Goal: Information Seeking & Learning: Learn about a topic

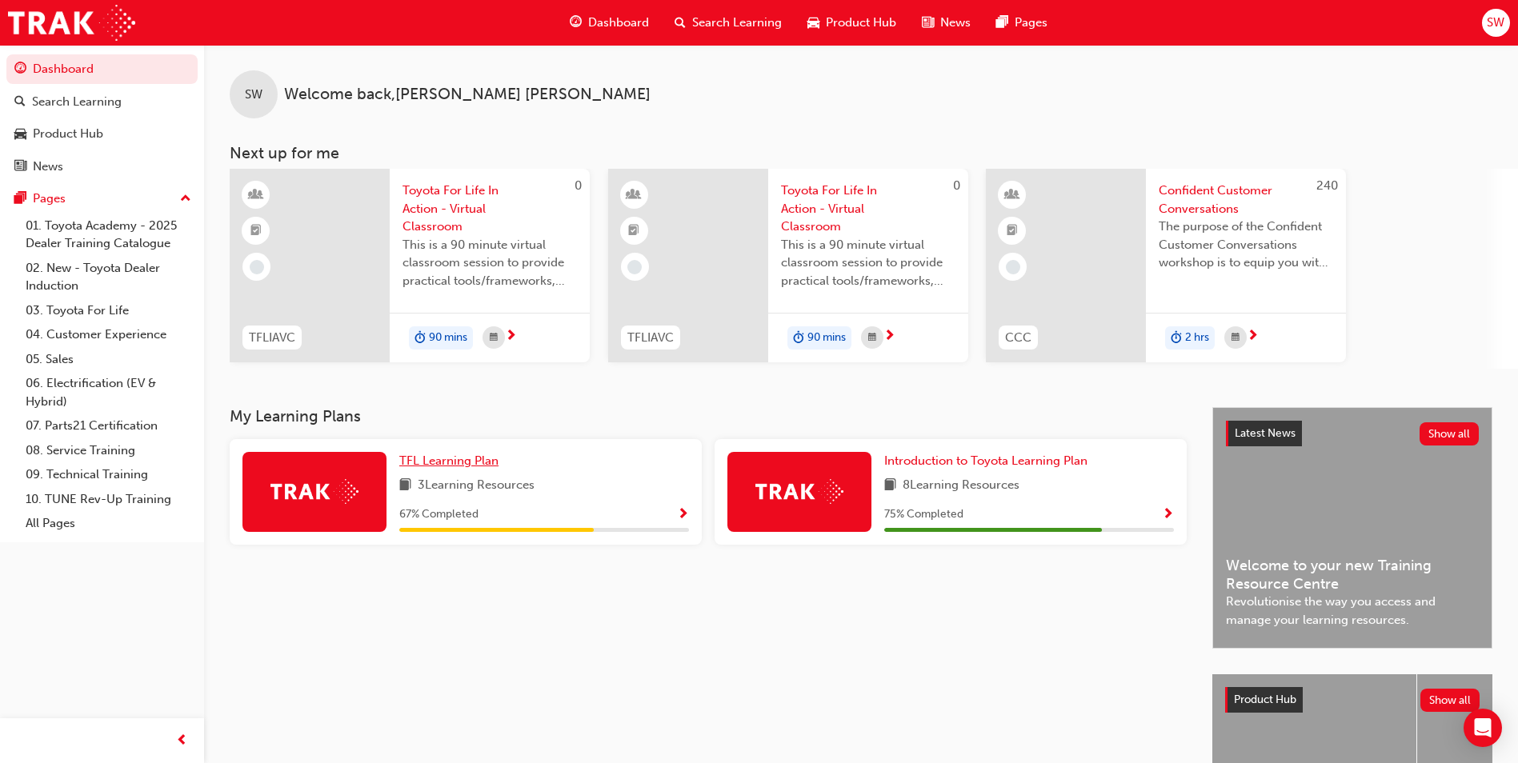
click at [424, 454] on span "TFL Learning Plan" at bounding box center [448, 461] width 99 height 14
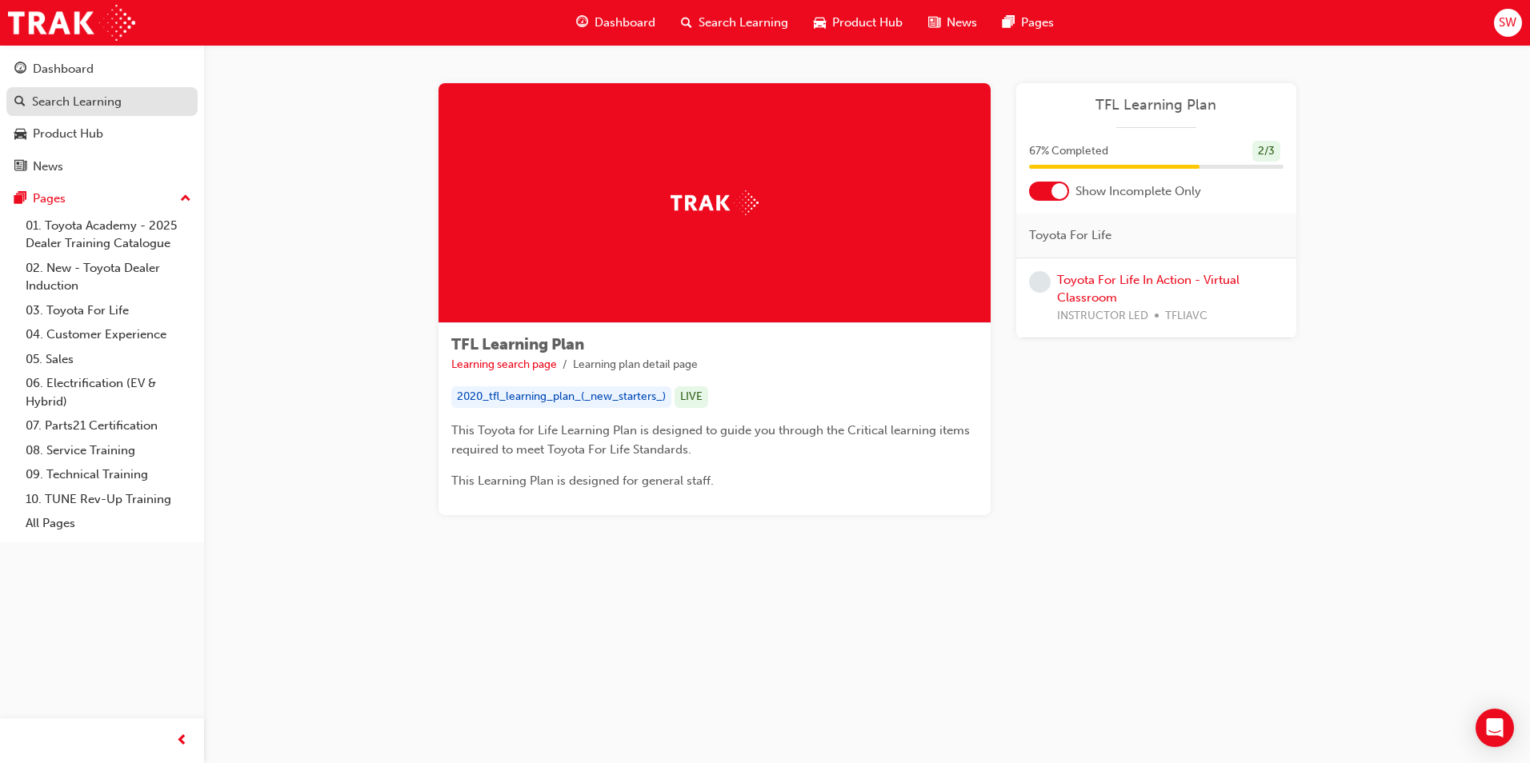
click at [63, 104] on div "Search Learning" at bounding box center [77, 102] width 90 height 18
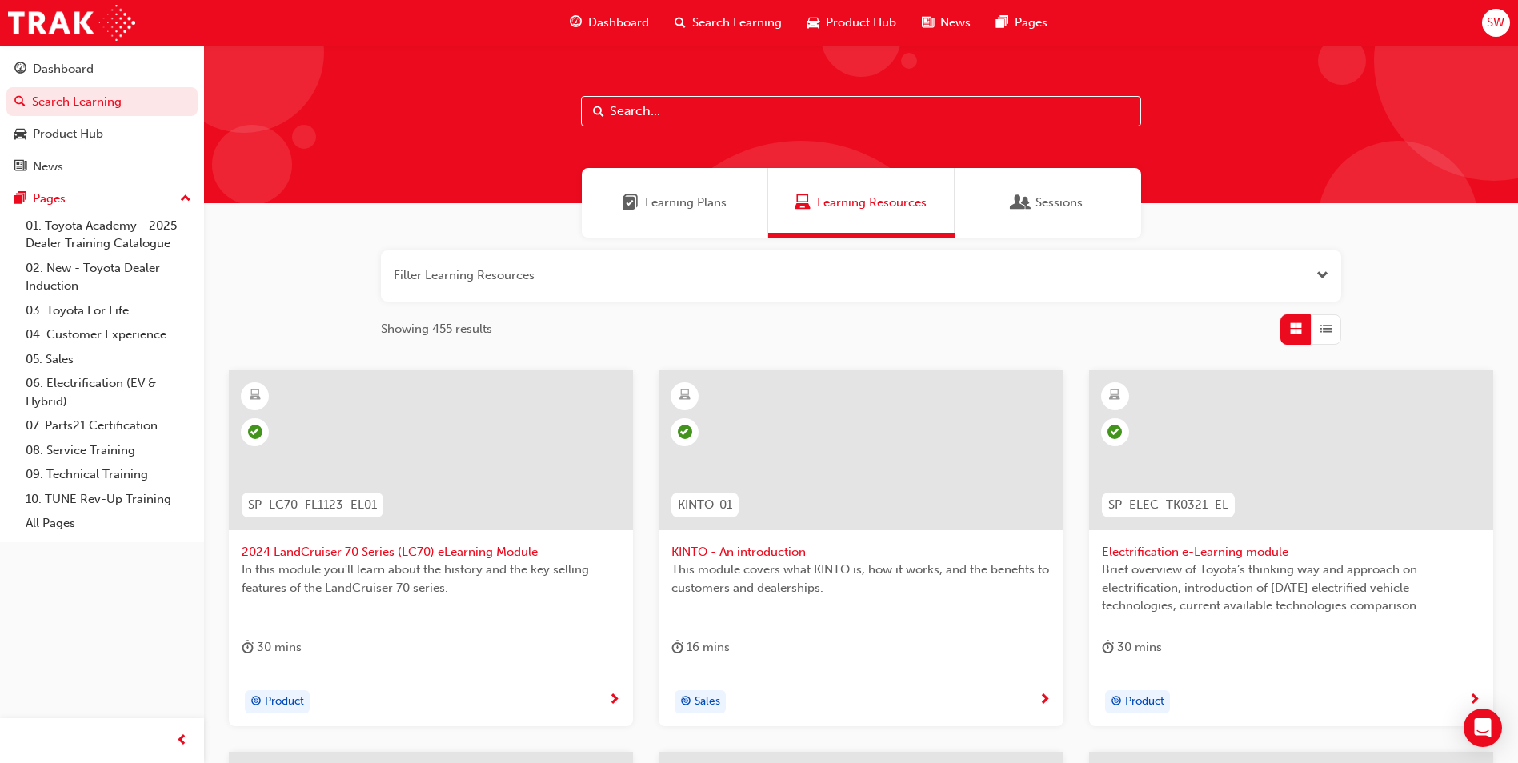
click at [1045, 211] on span "Sessions" at bounding box center [1059, 203] width 47 height 18
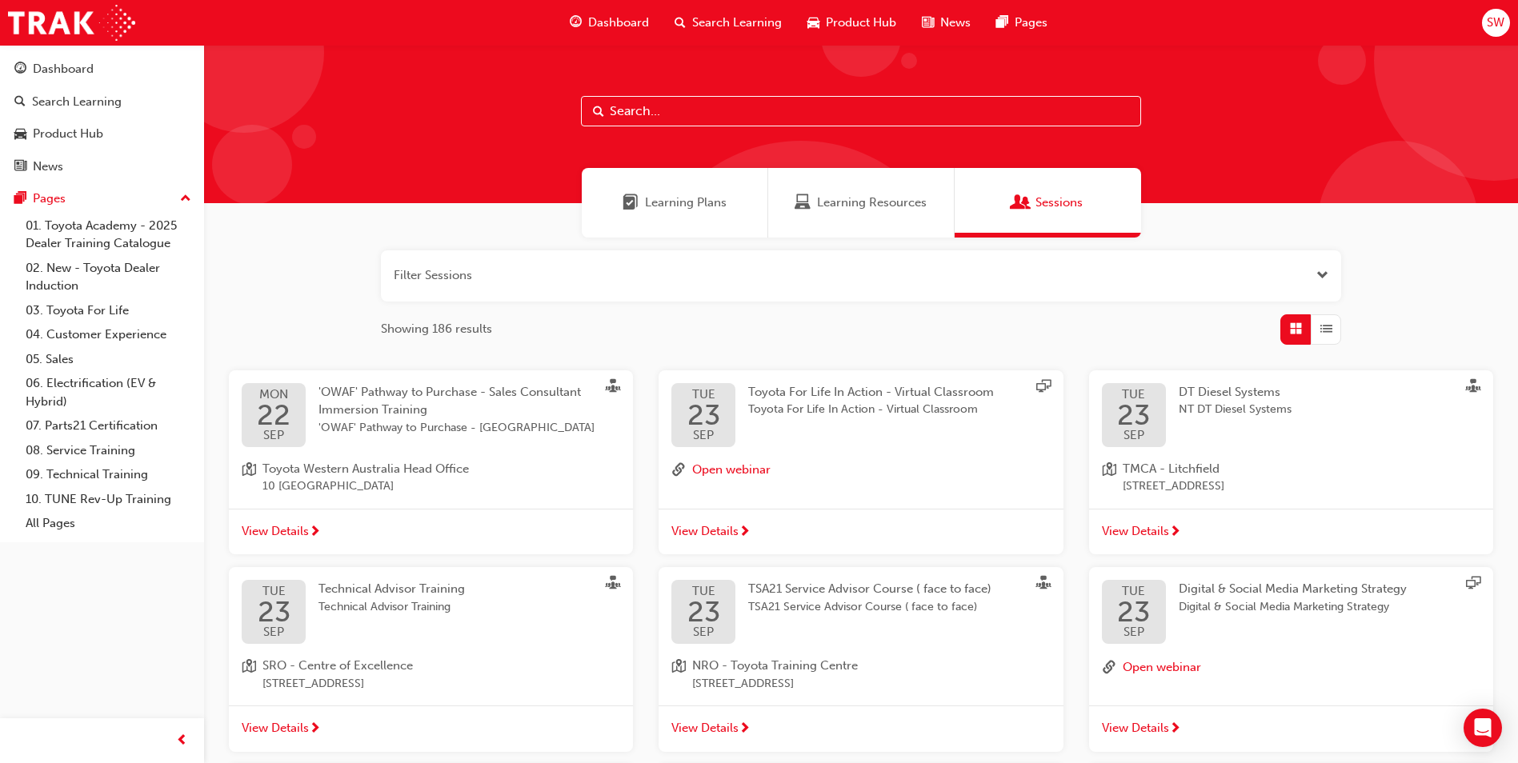
click at [61, 51] on button "Dashboard Search Learning Product Hub News Pages" at bounding box center [101, 117] width 191 height 133
click at [61, 60] on div "Dashboard" at bounding box center [63, 69] width 61 height 18
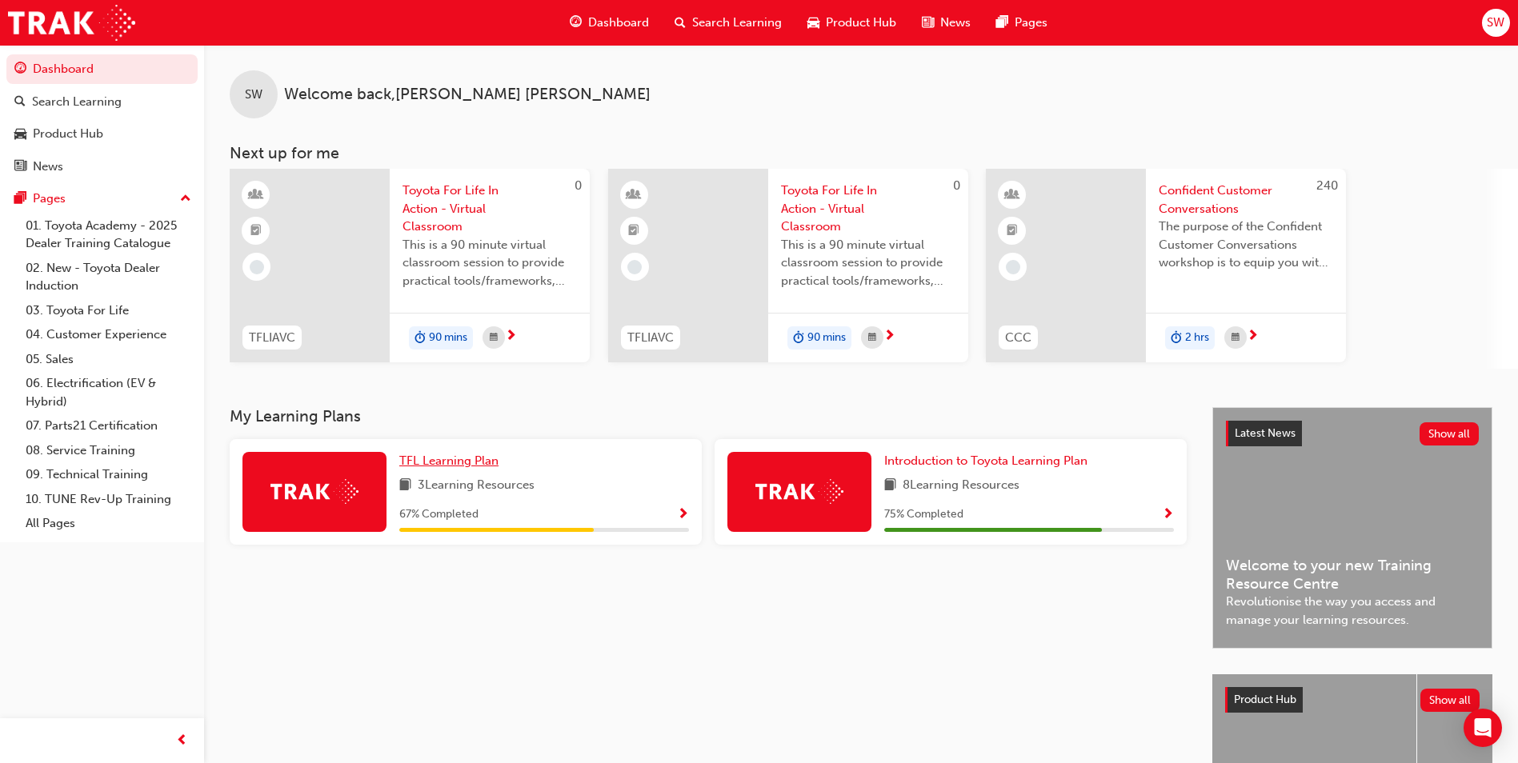
click at [448, 460] on span "TFL Learning Plan" at bounding box center [448, 461] width 99 height 14
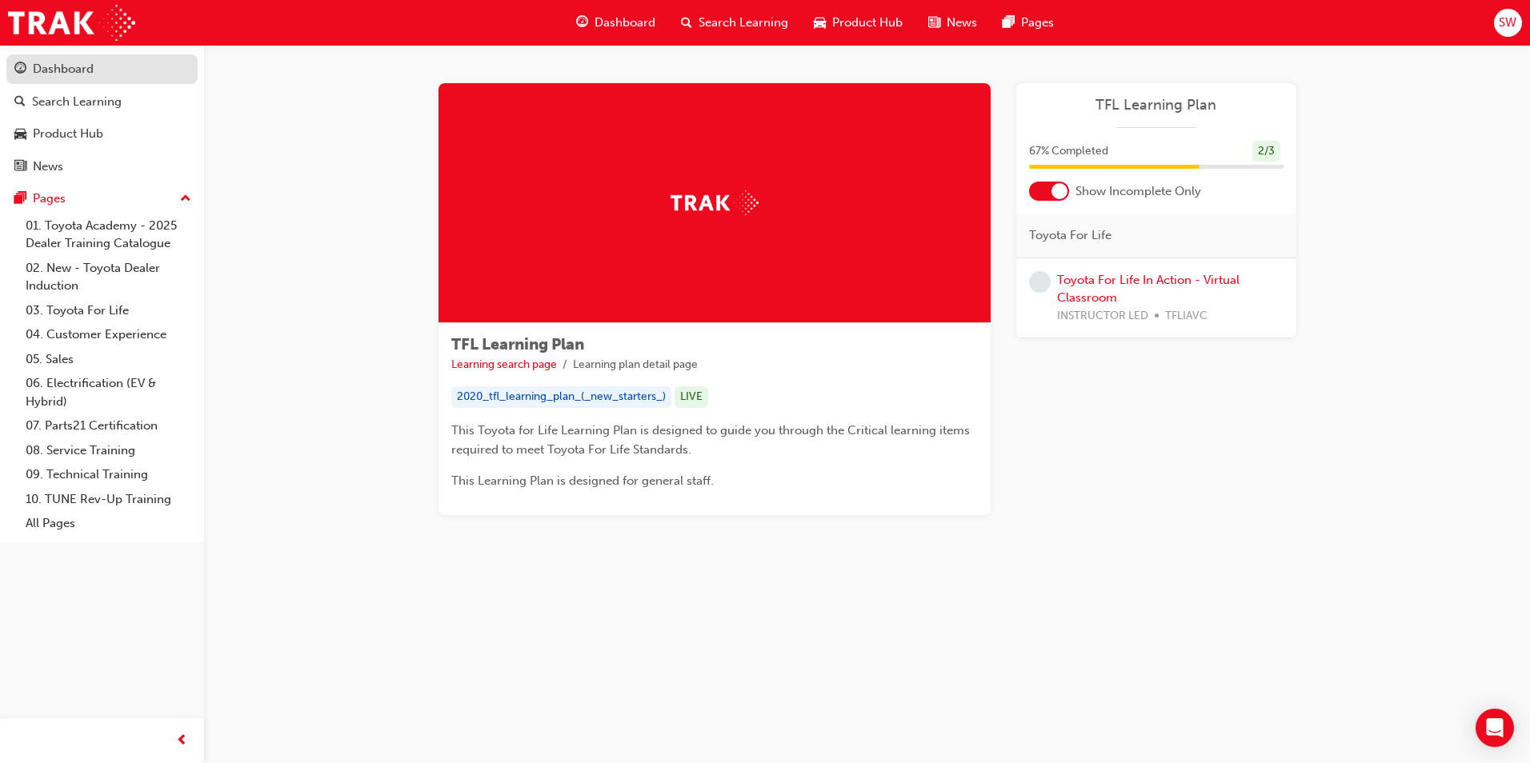
click at [48, 72] on div "Dashboard" at bounding box center [63, 69] width 61 height 18
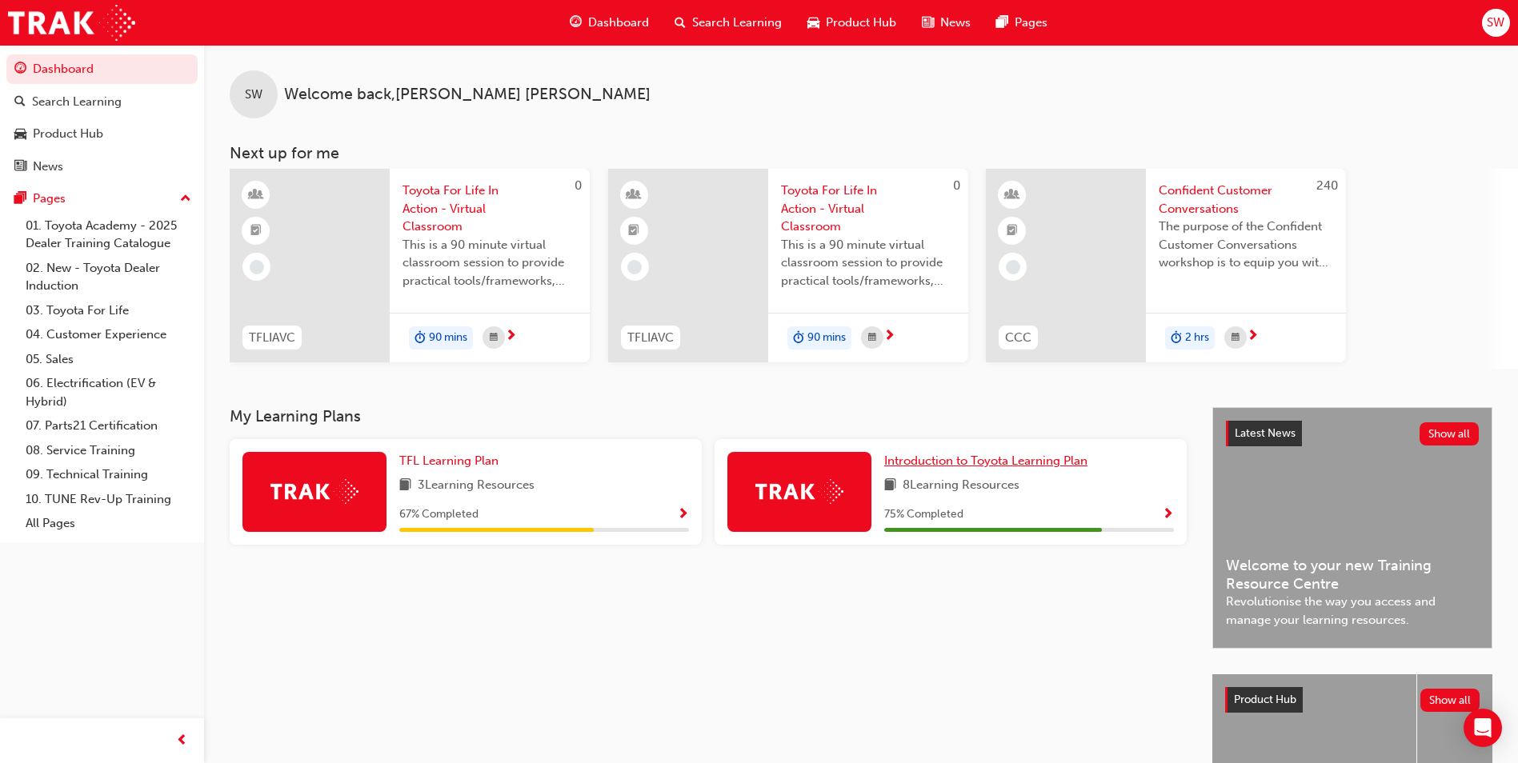
click at [988, 458] on span "Introduction to Toyota Learning Plan" at bounding box center [985, 461] width 203 height 14
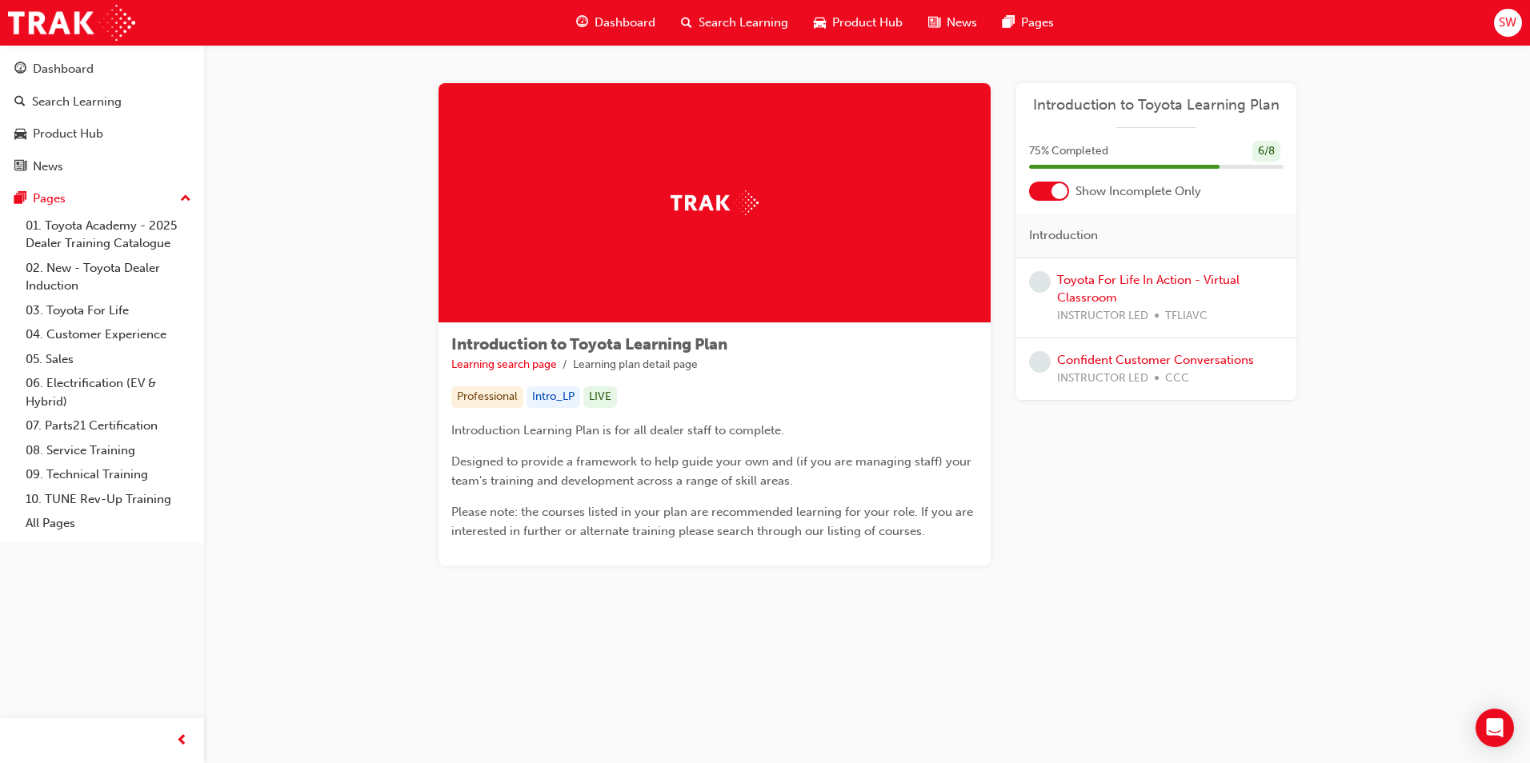
click at [1059, 196] on div at bounding box center [1060, 191] width 16 height 16
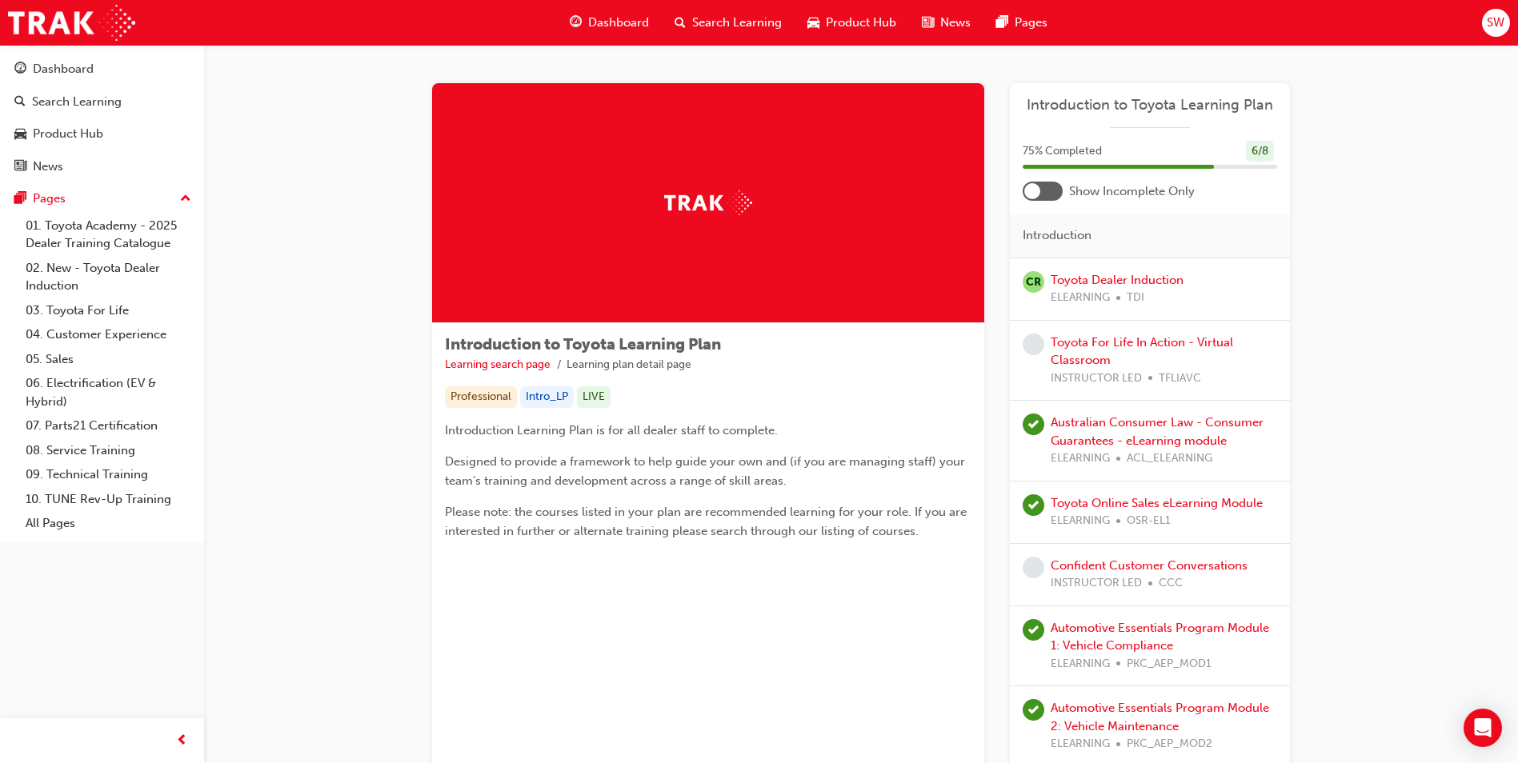
click at [1040, 192] on div at bounding box center [1043, 191] width 40 height 19
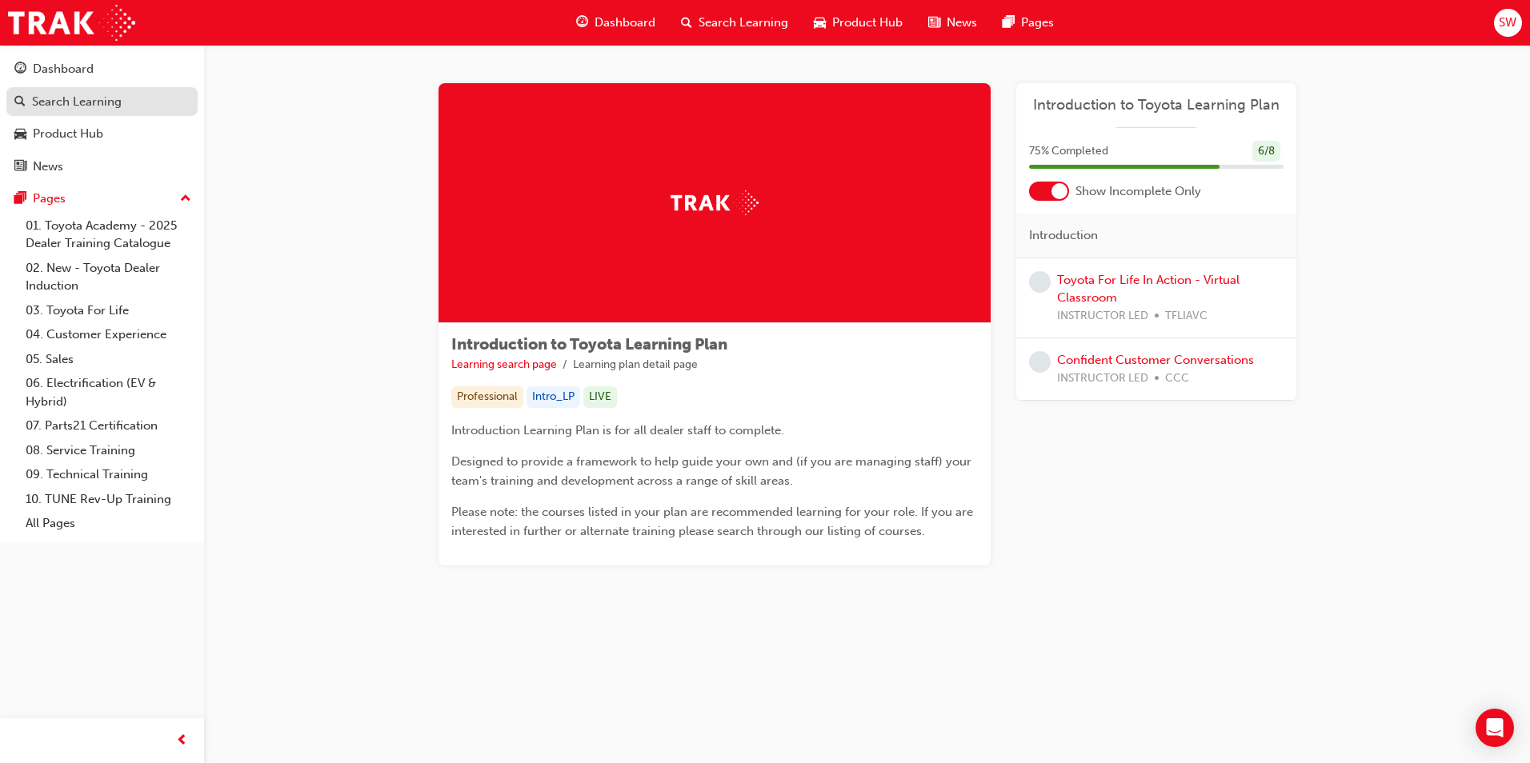
click at [69, 106] on div "Search Learning" at bounding box center [77, 102] width 90 height 18
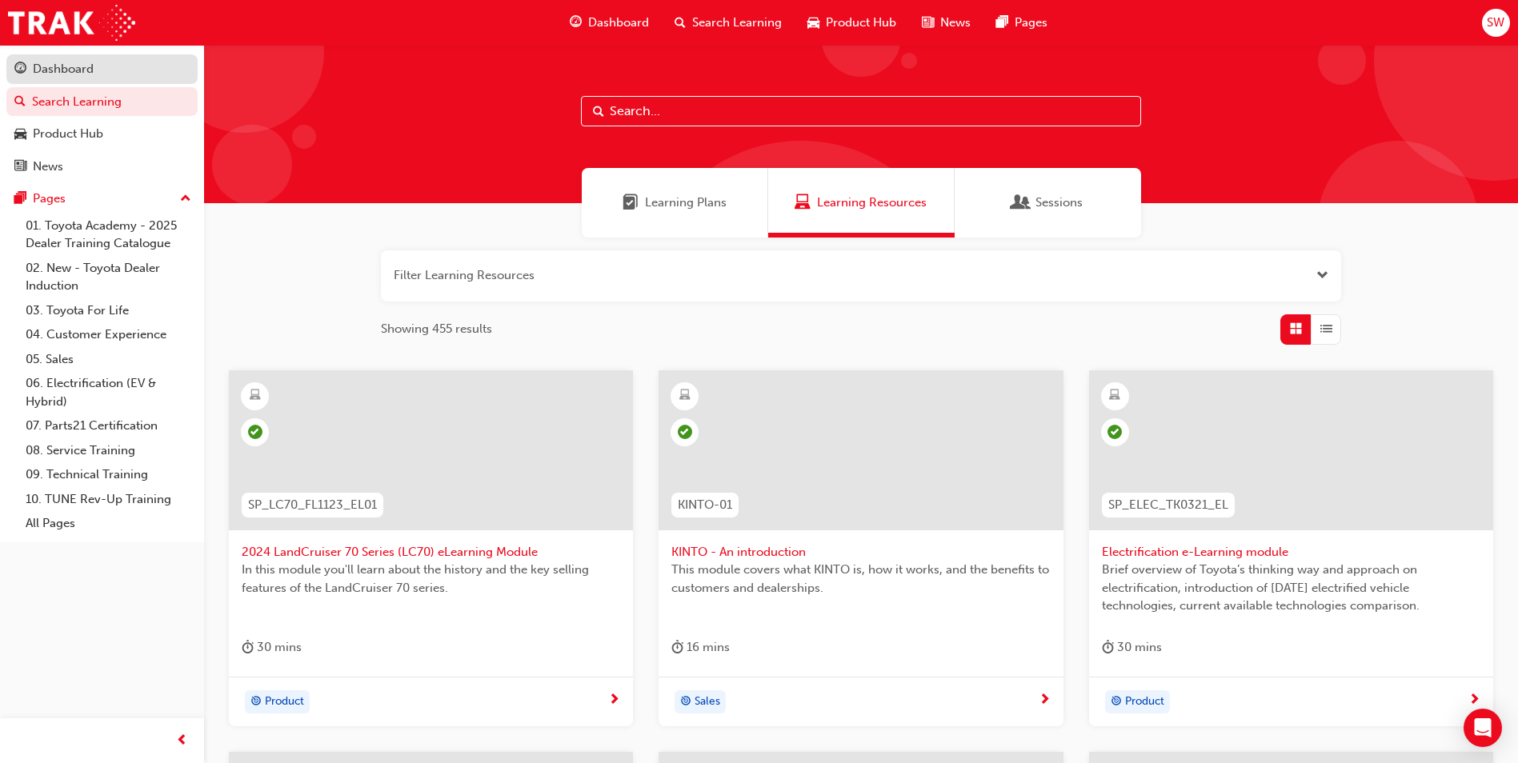
click at [91, 62] on div "Dashboard" at bounding box center [63, 69] width 61 height 18
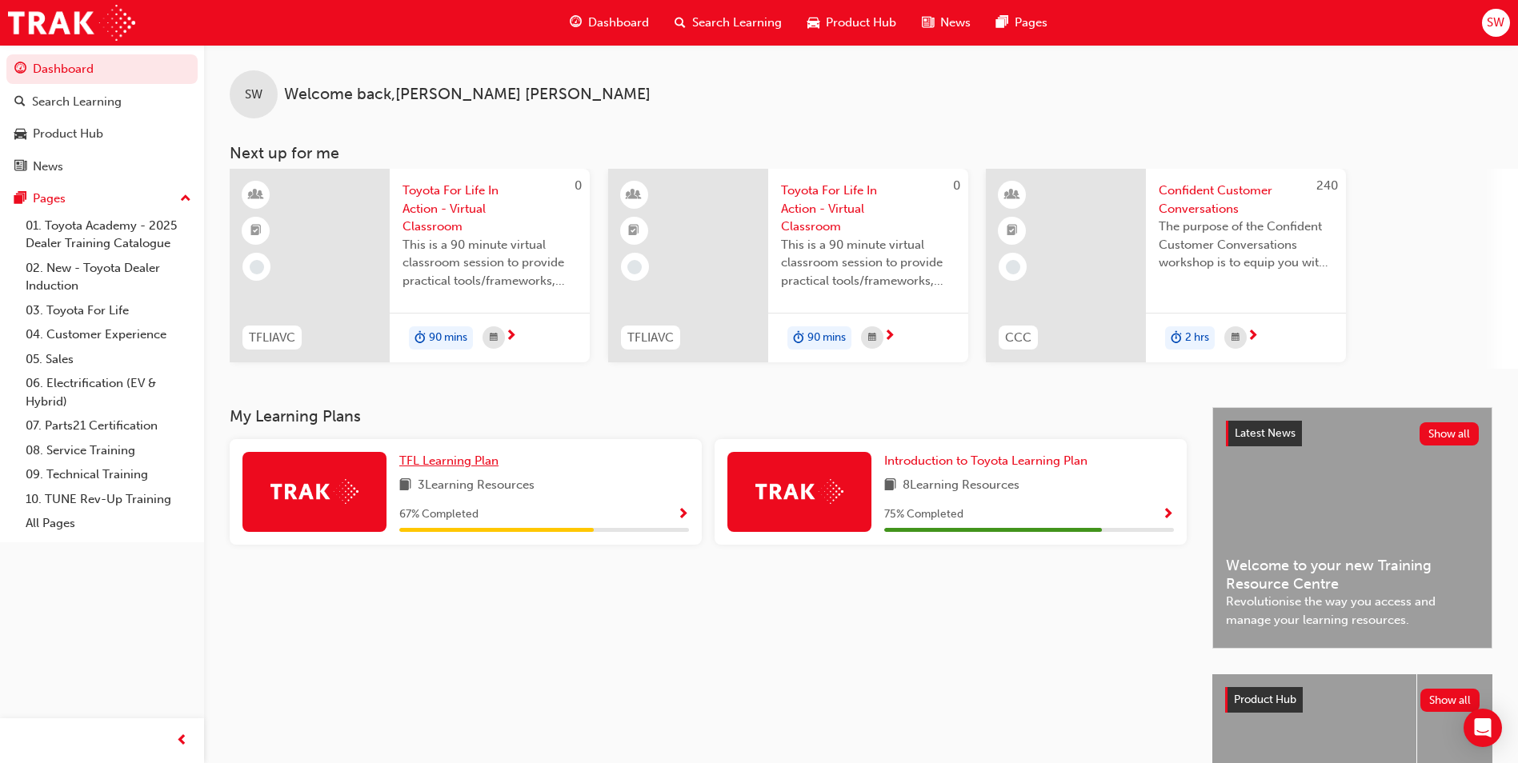
click at [474, 459] on span "TFL Learning Plan" at bounding box center [448, 461] width 99 height 14
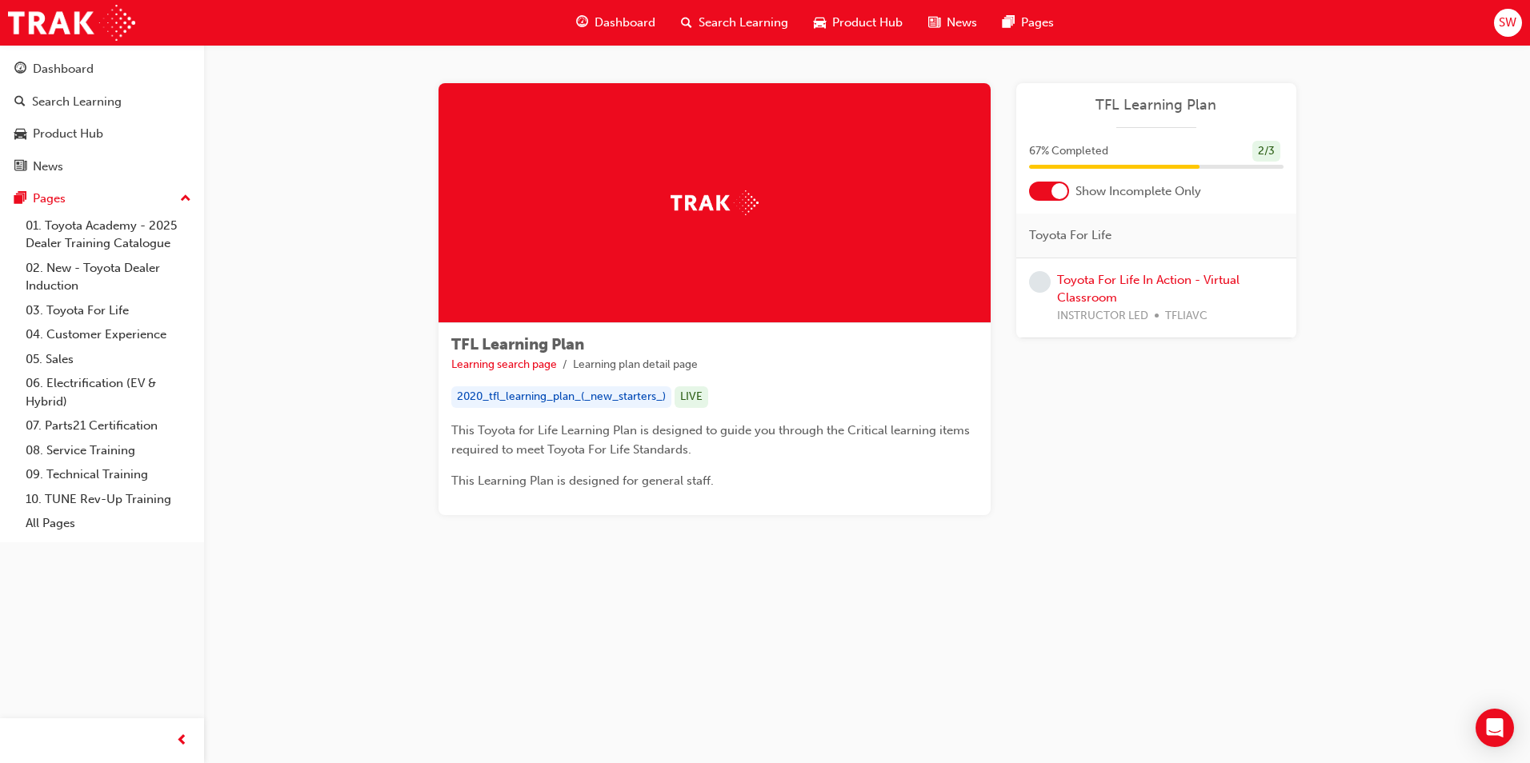
click at [1044, 190] on div at bounding box center [1049, 191] width 40 height 19
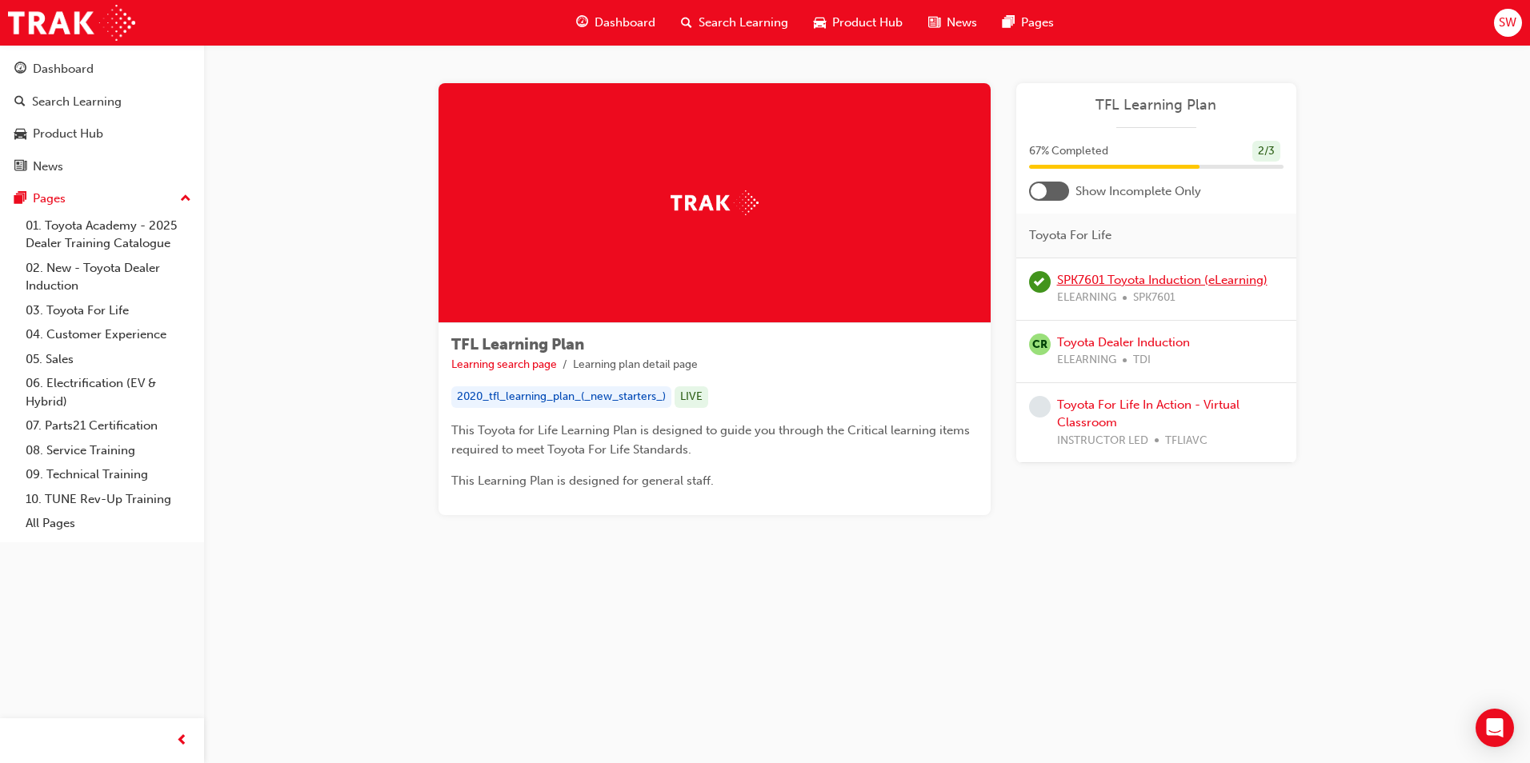
click at [1094, 275] on link "SPK7601 Toyota Induction (eLearning)" at bounding box center [1162, 280] width 210 height 14
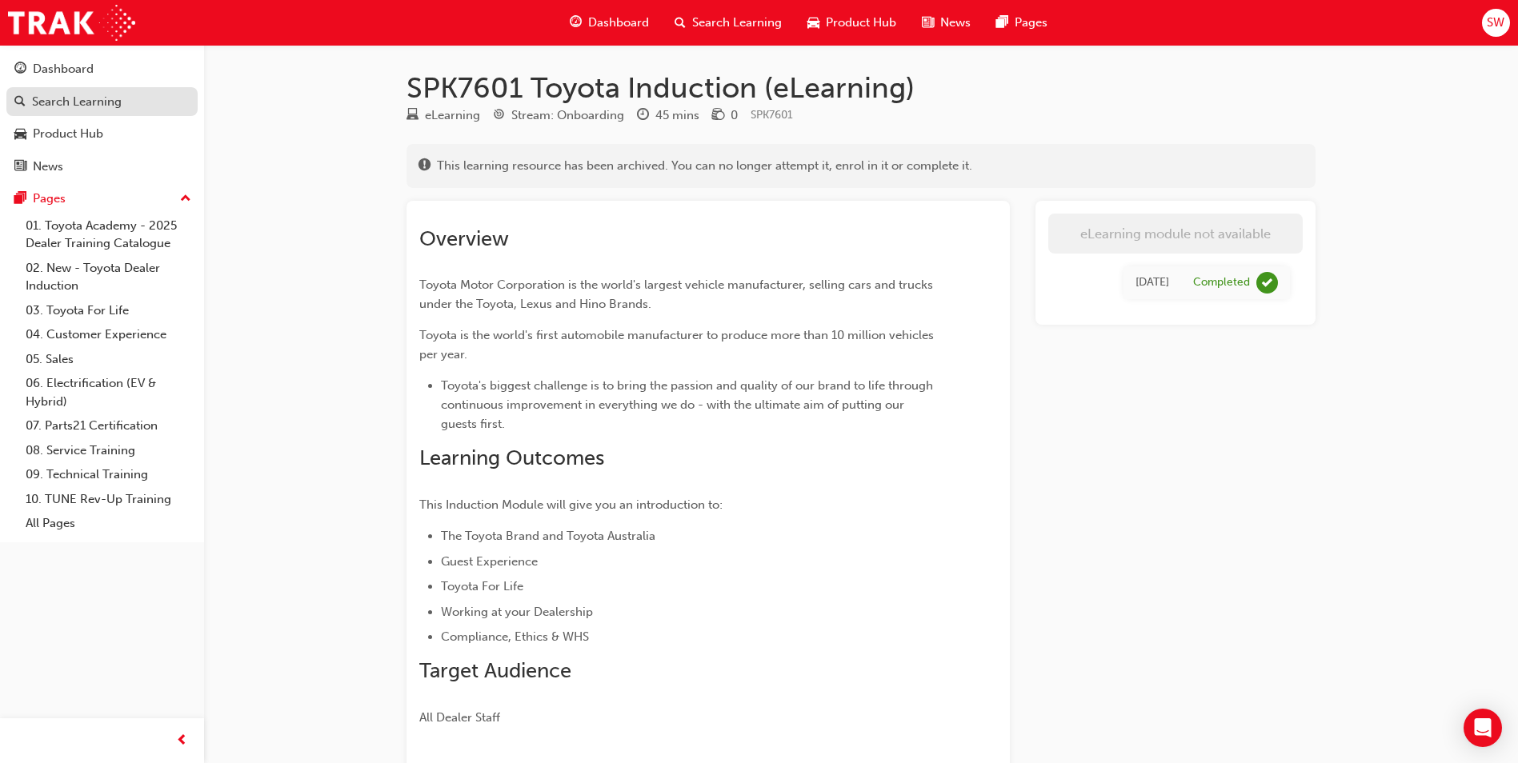
click at [51, 105] on div "Search Learning" at bounding box center [77, 102] width 90 height 18
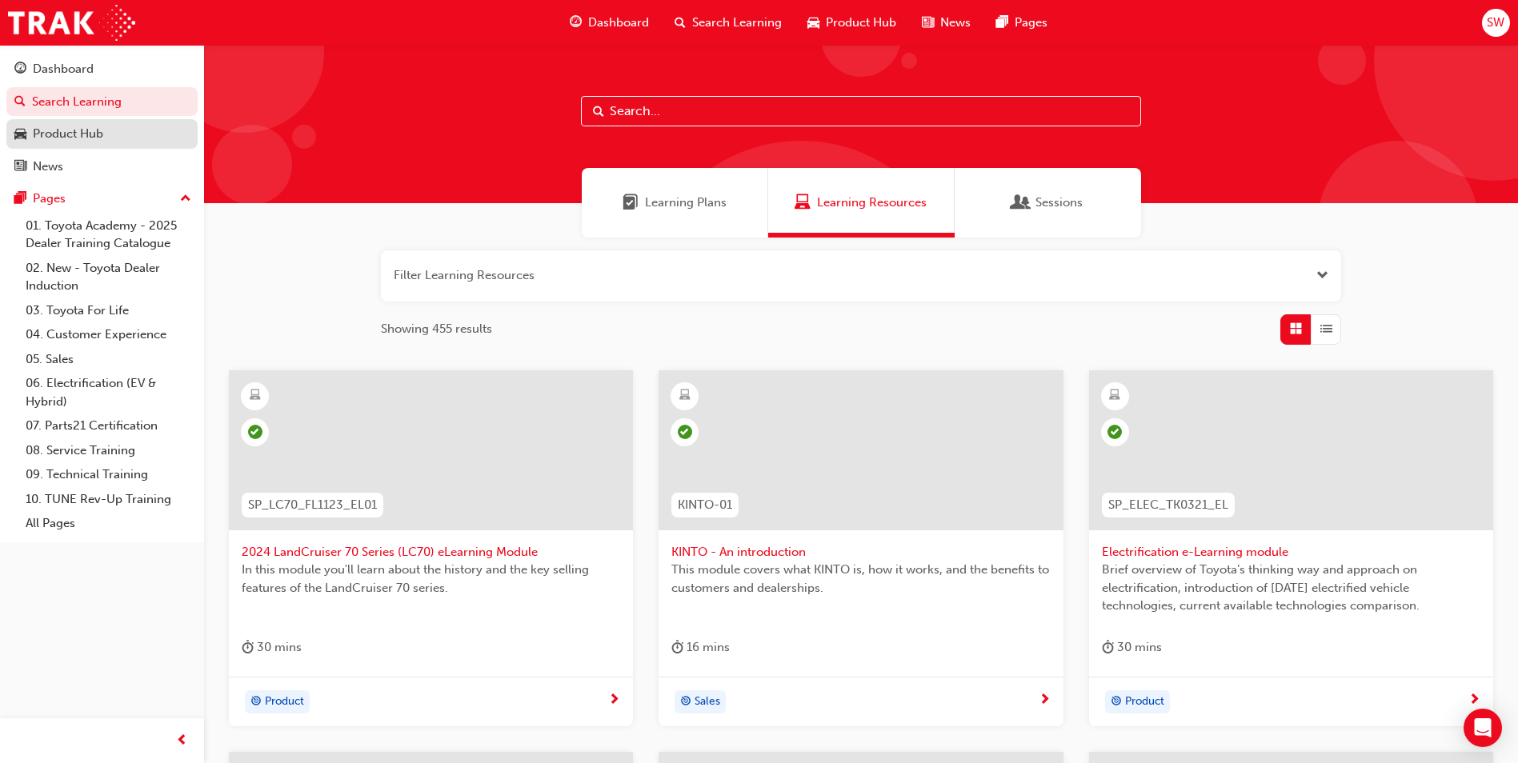
click at [75, 138] on div "Product Hub" at bounding box center [68, 134] width 70 height 18
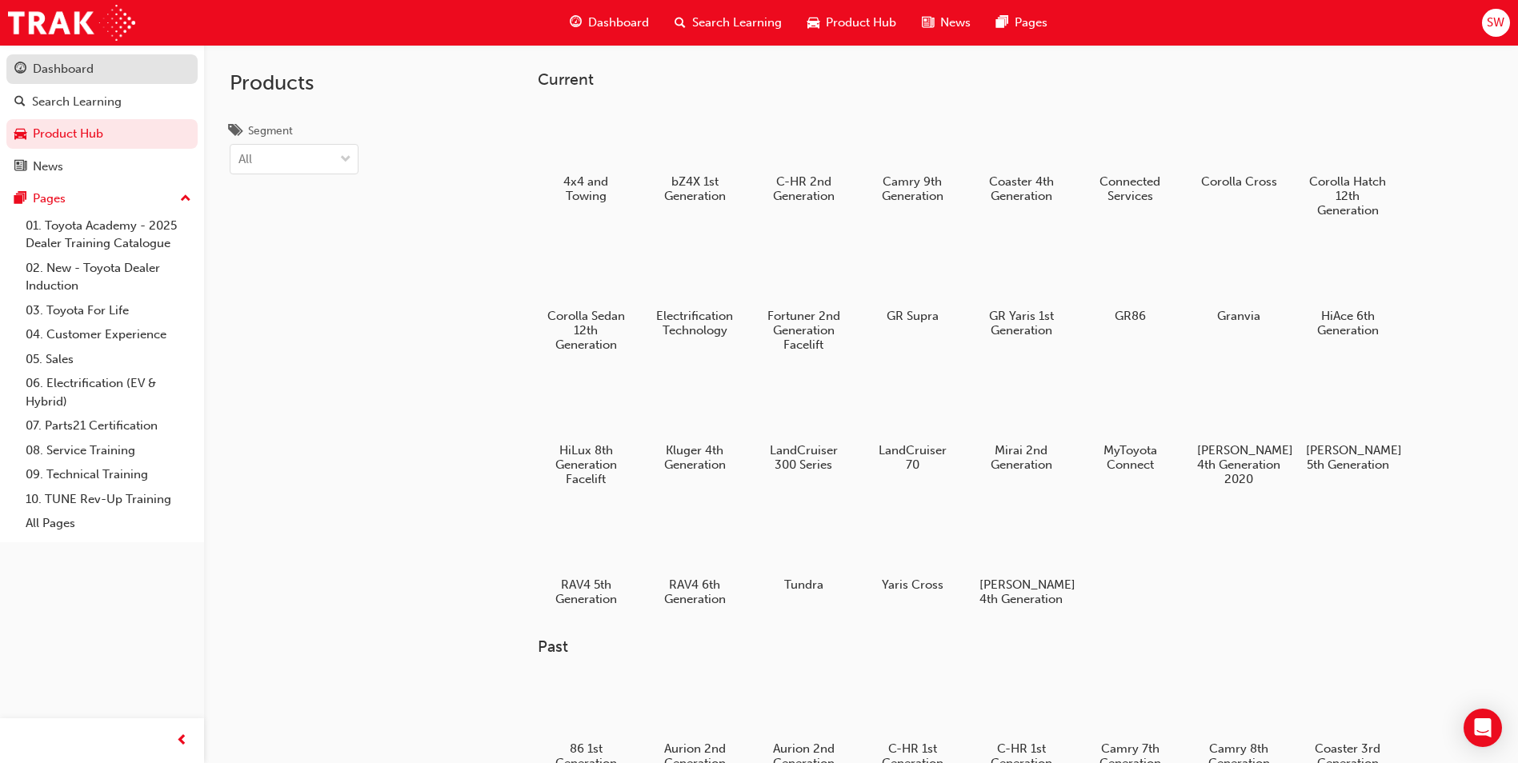
click at [50, 68] on div "Dashboard" at bounding box center [63, 69] width 61 height 18
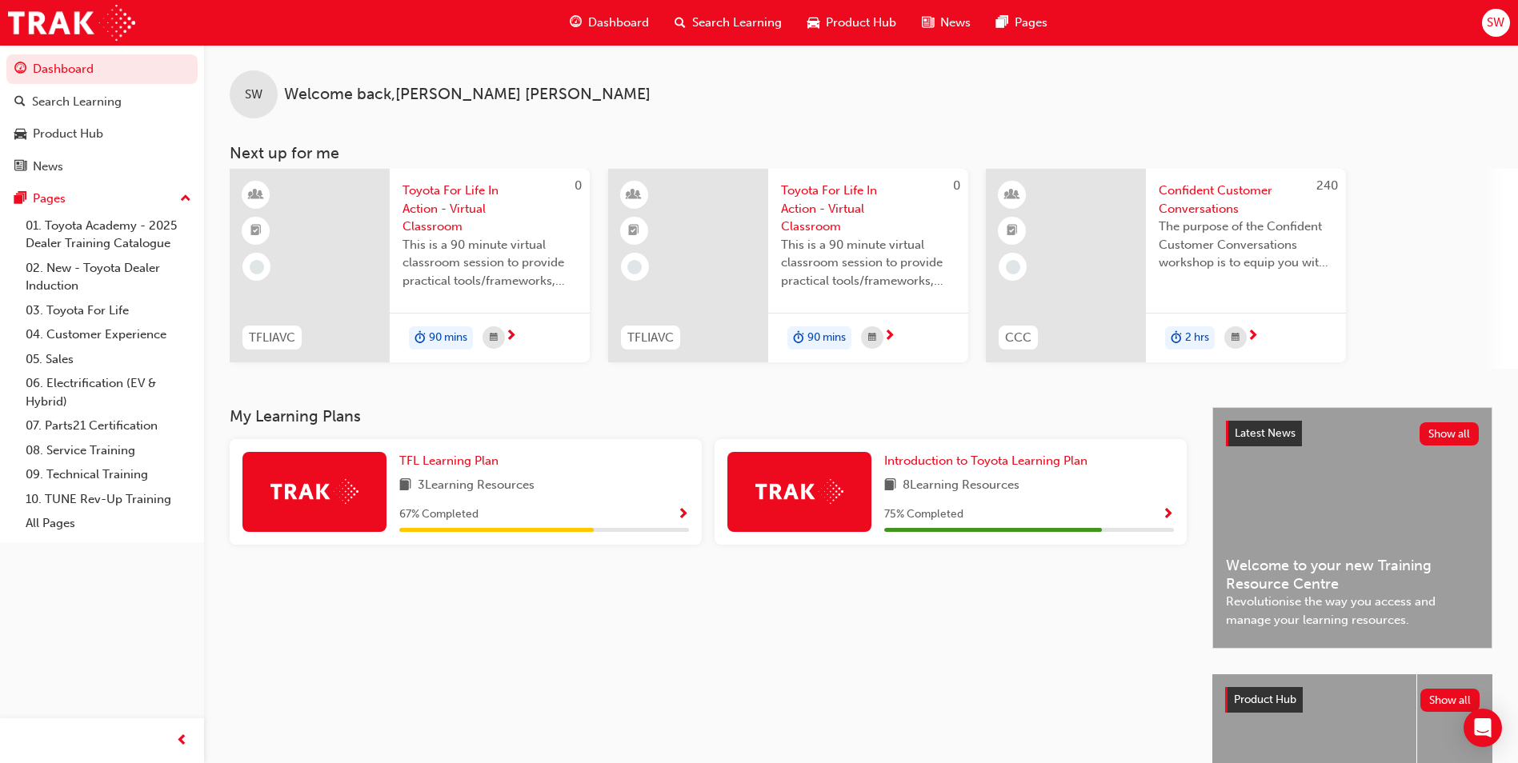
click at [956, 472] on div "Introduction to Toyota Learning Plan 8 Learning Resources 75 % Completed" at bounding box center [1029, 492] width 290 height 80
click at [955, 457] on span "Introduction to Toyota Learning Plan" at bounding box center [985, 461] width 203 height 14
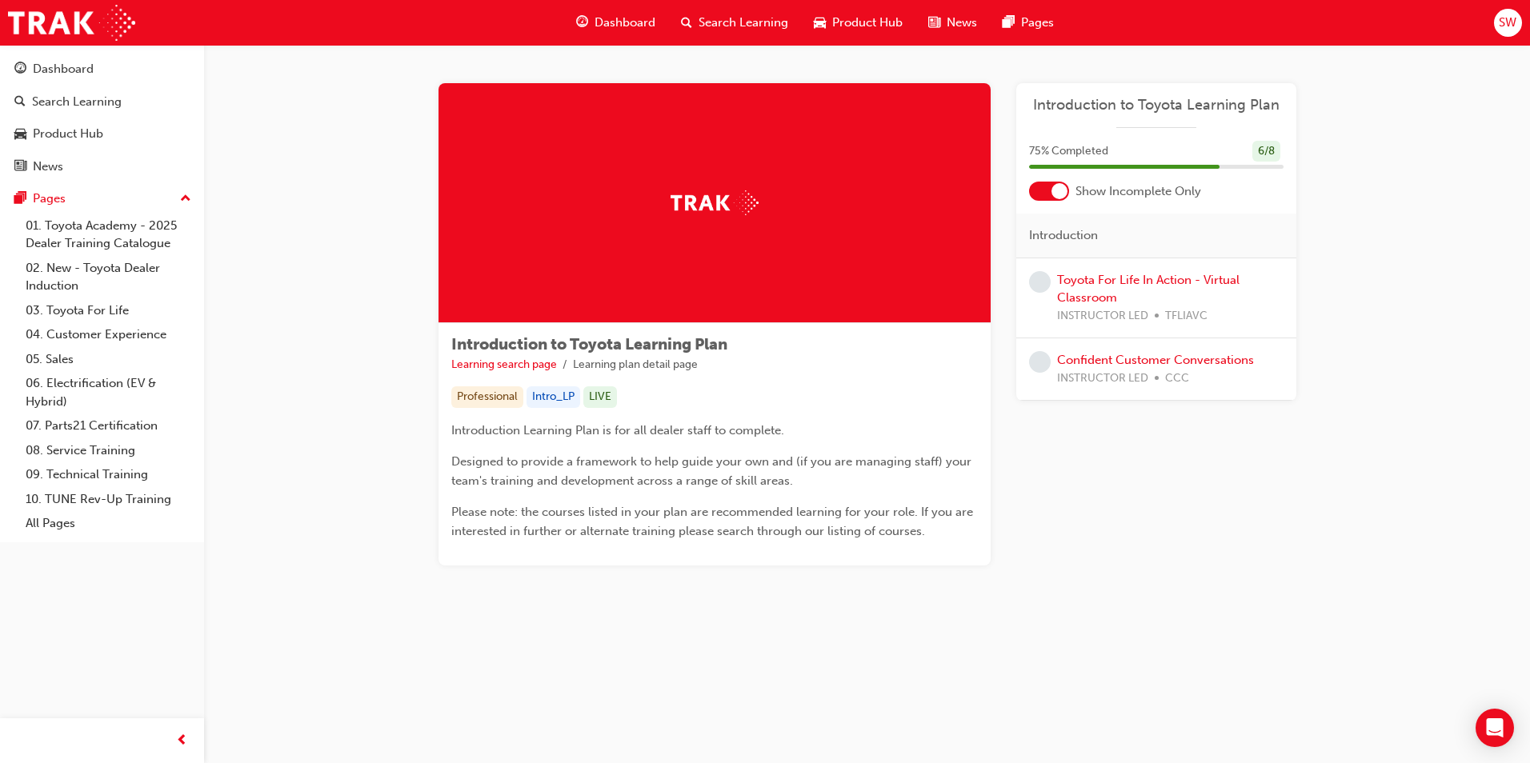
click at [1041, 191] on div at bounding box center [1049, 191] width 40 height 19
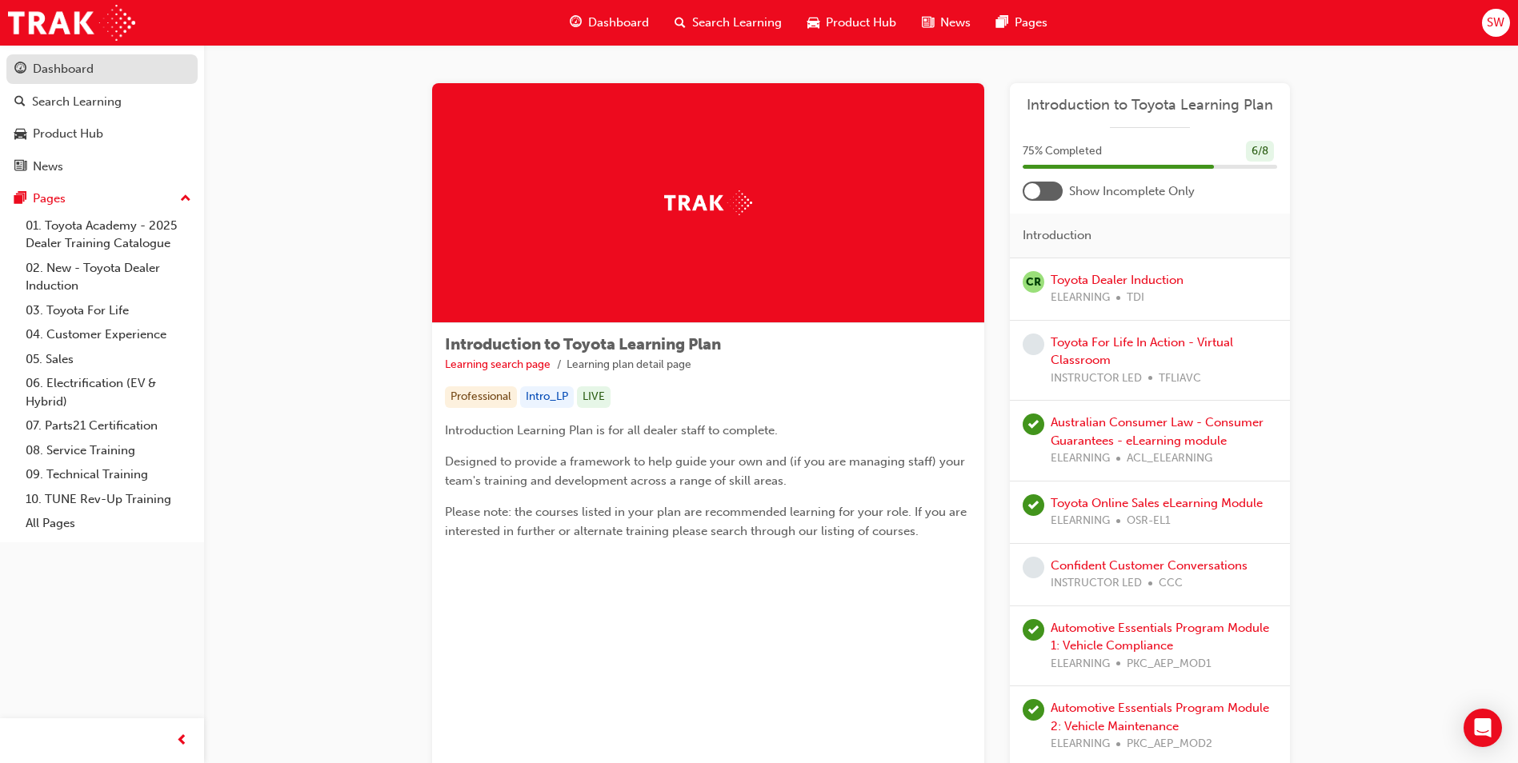
click at [66, 70] on div "Dashboard" at bounding box center [63, 69] width 61 height 18
